Goal: Task Accomplishment & Management: Manage account settings

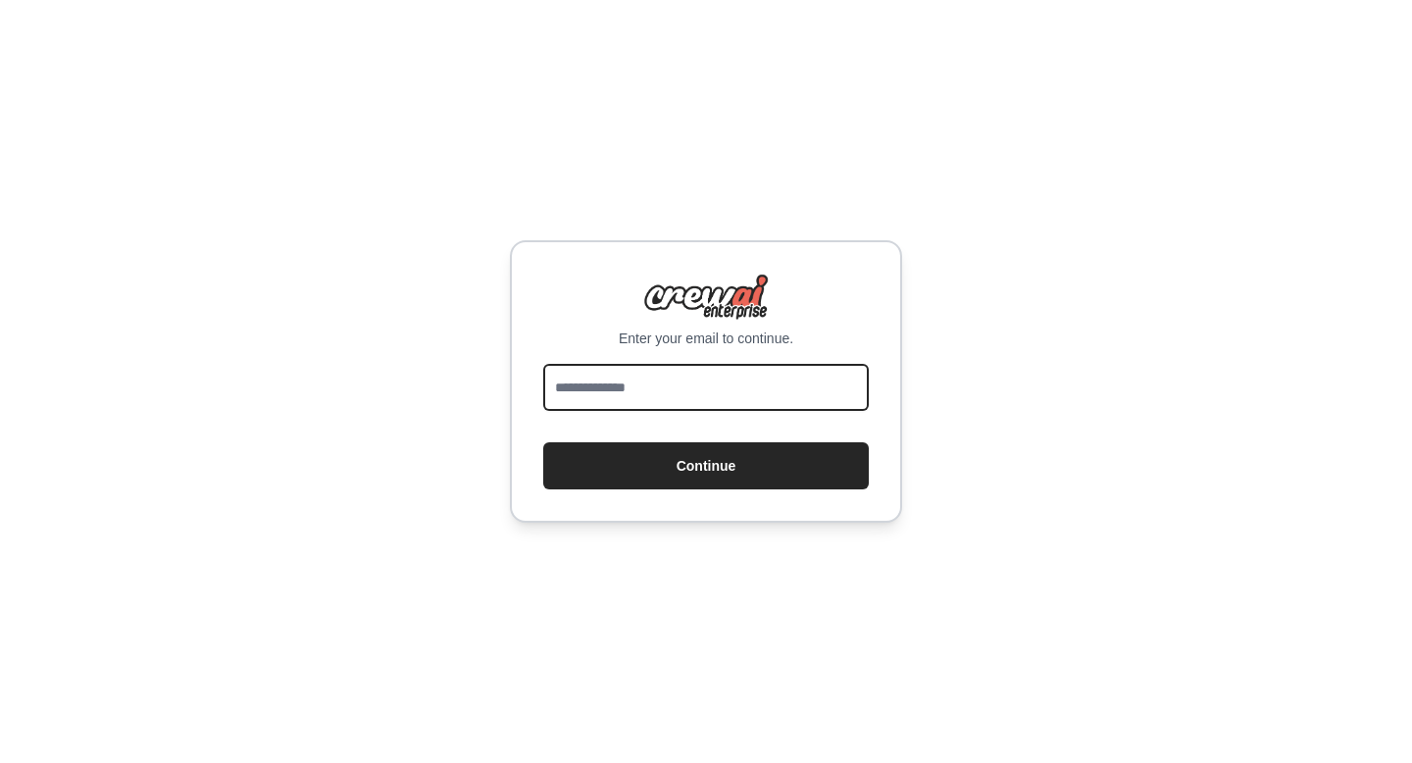
click at [762, 385] on input "email" at bounding box center [705, 387] width 325 height 47
type input "**********"
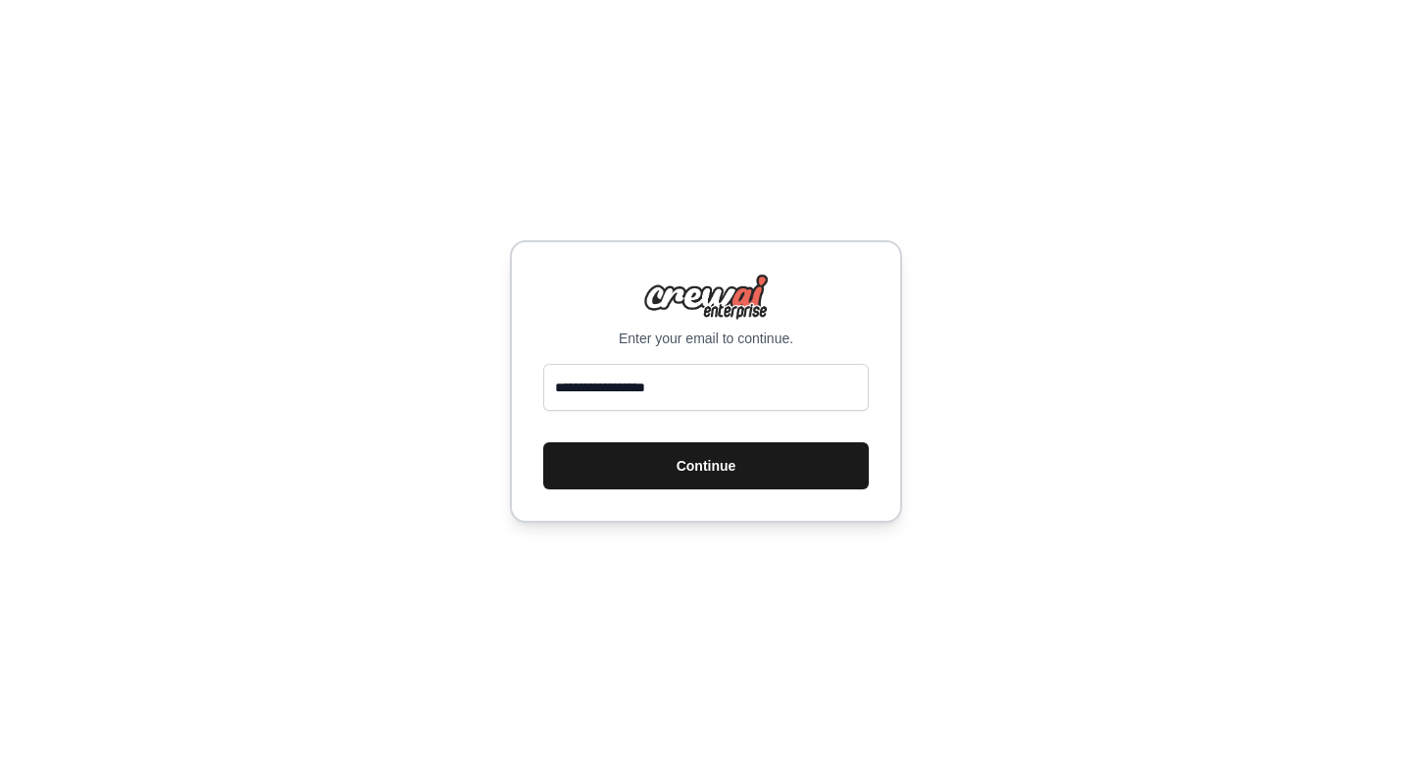
click at [706, 465] on button "Continue" at bounding box center [705, 465] width 325 height 47
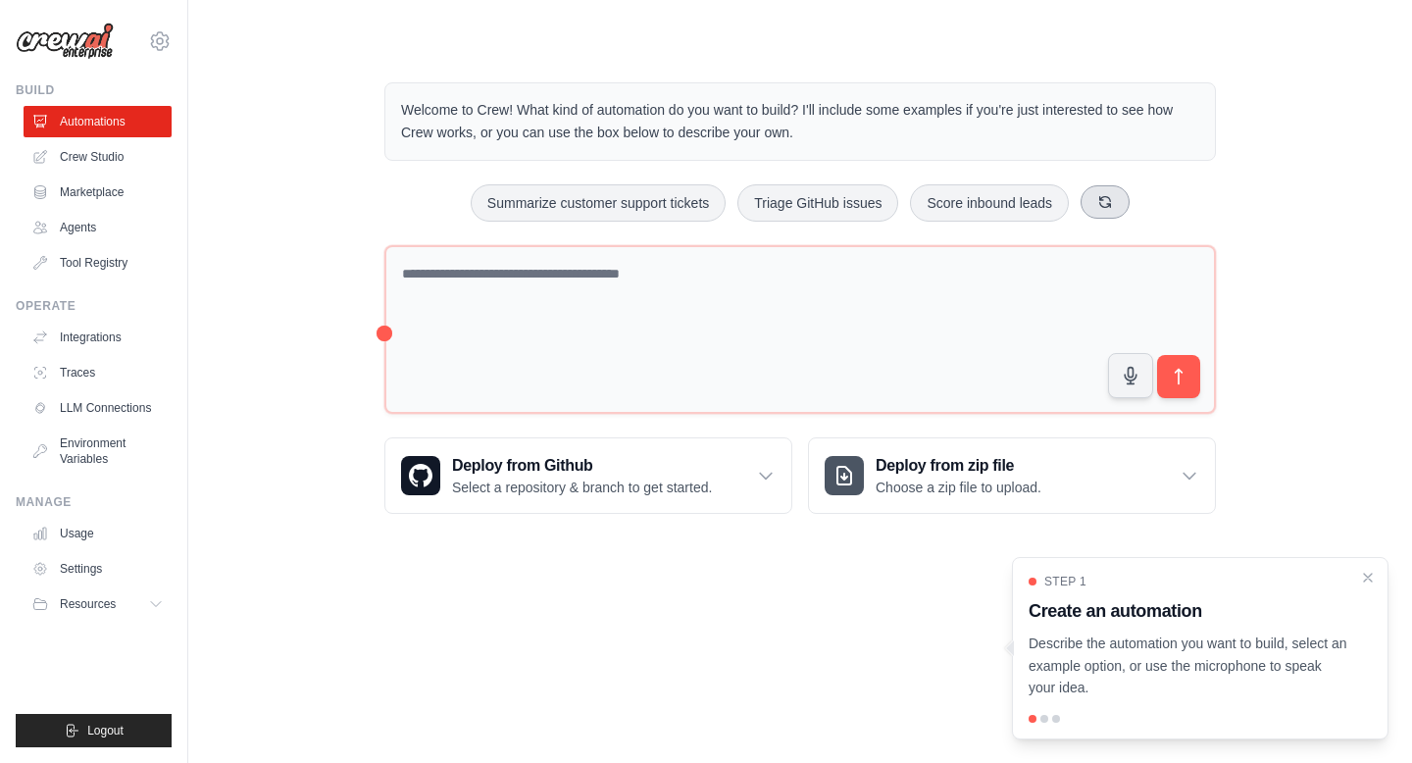
click at [1111, 199] on icon at bounding box center [1105, 201] width 11 height 11
click at [1142, 192] on button at bounding box center [1125, 201] width 49 height 33
click at [1142, 192] on button at bounding box center [1132, 201] width 49 height 33
click at [1145, 197] on button at bounding box center [1120, 201] width 49 height 33
click at [1133, 197] on icon at bounding box center [1125, 202] width 16 height 16
